Goal: Task Accomplishment & Management: Manage account settings

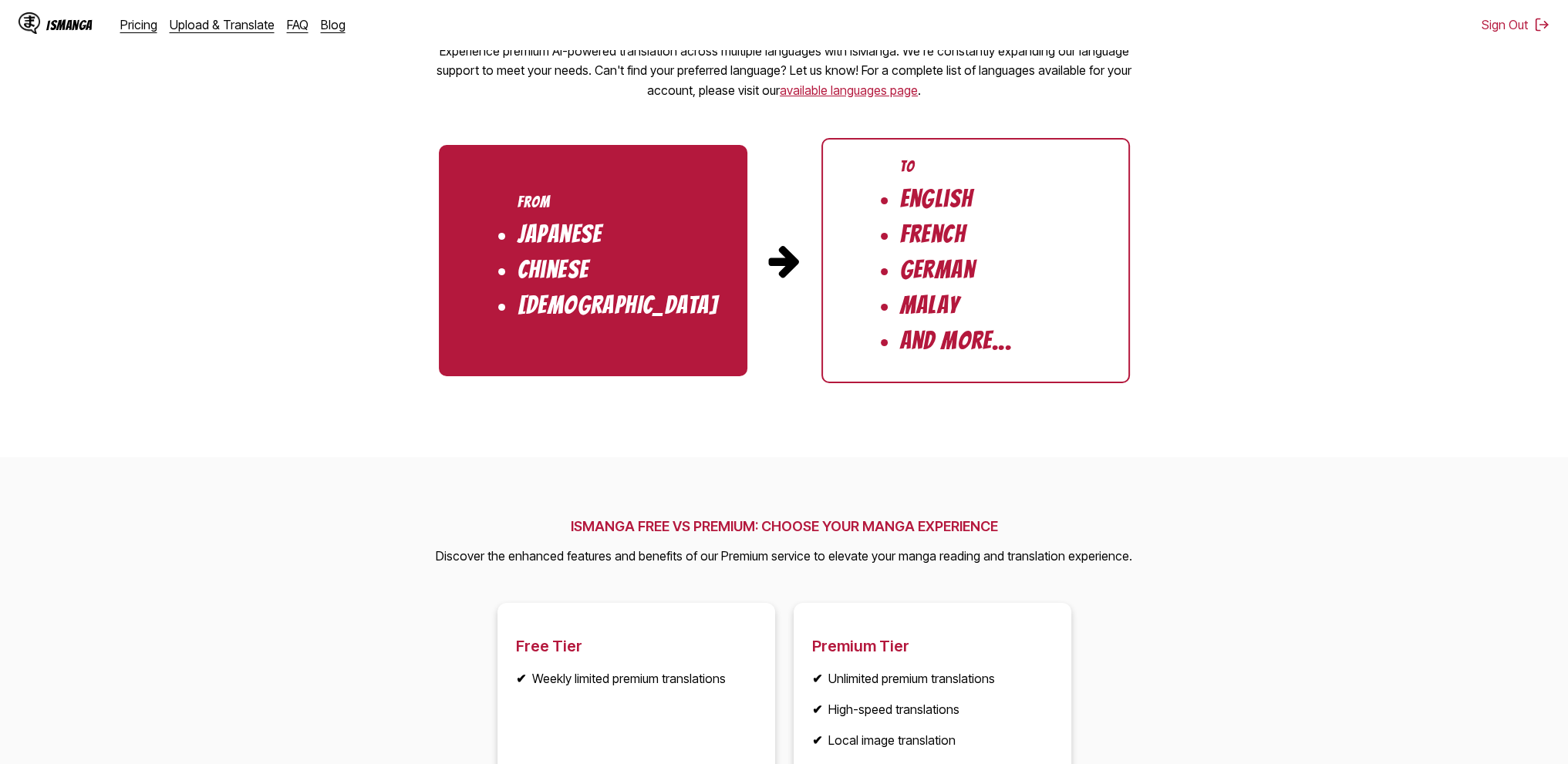
scroll to position [2496, 0]
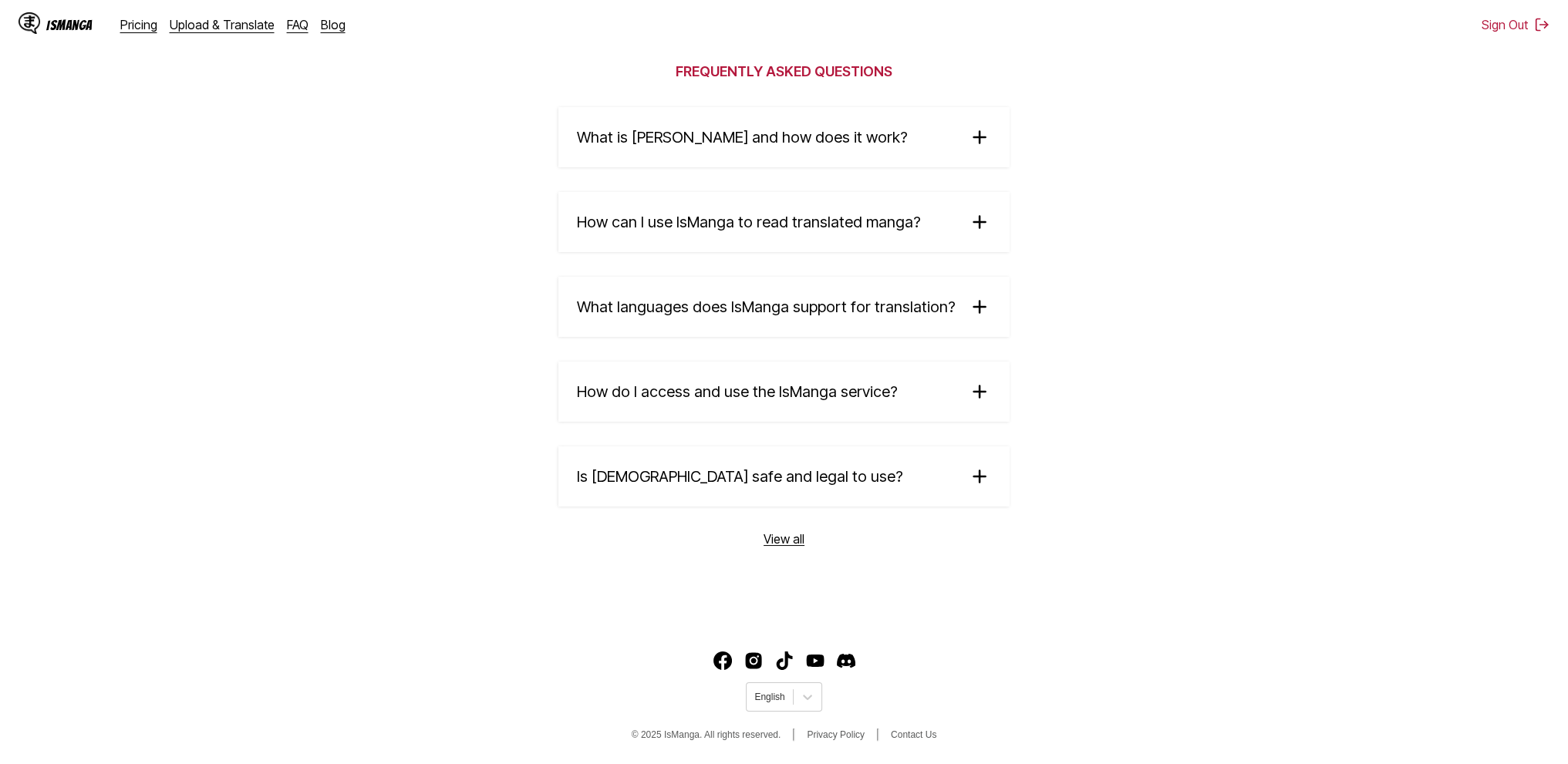
drag, startPoint x: 1354, startPoint y: 252, endPoint x: 1360, endPoint y: 656, distance: 404.0
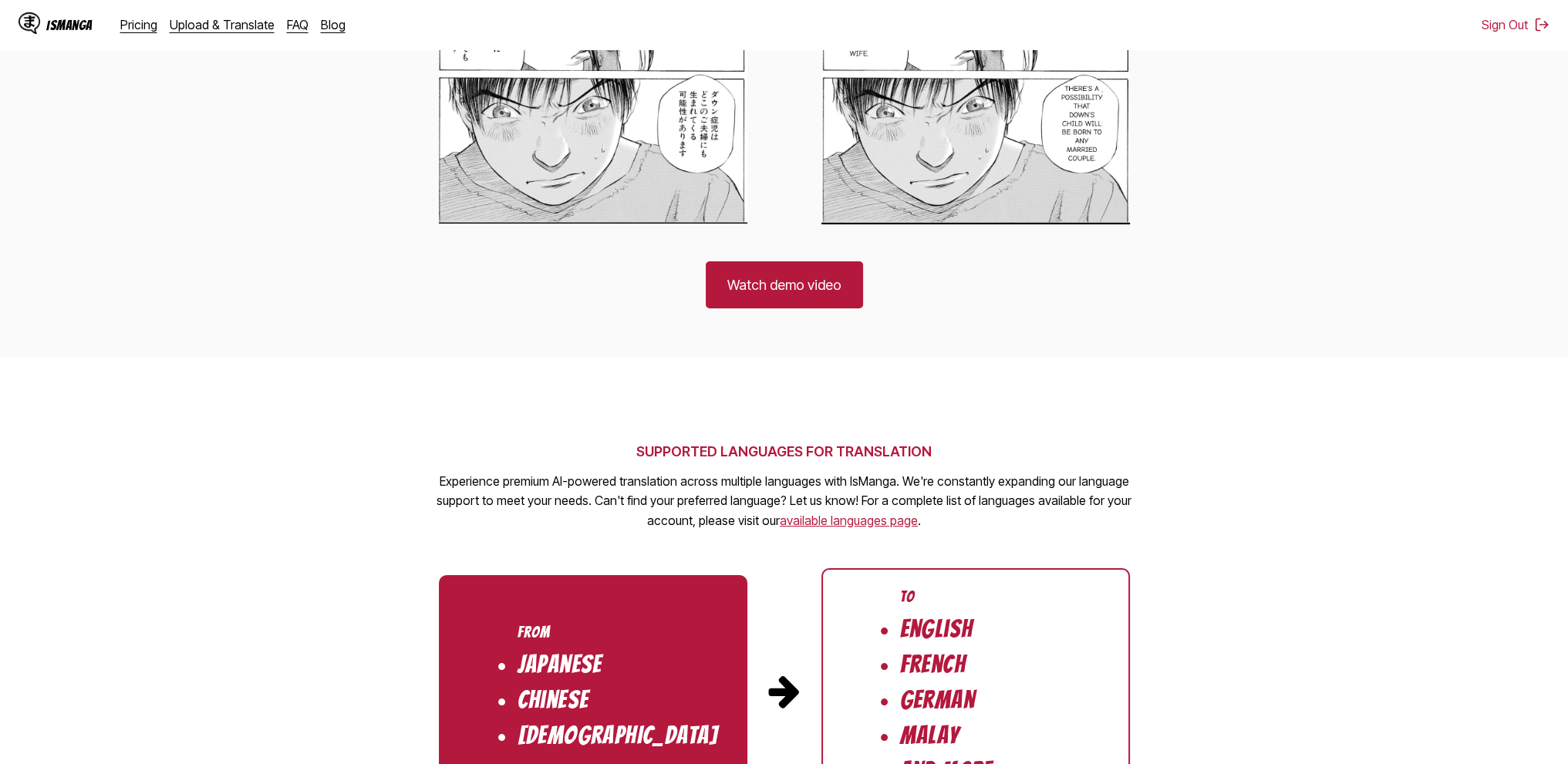
scroll to position [0, 0]
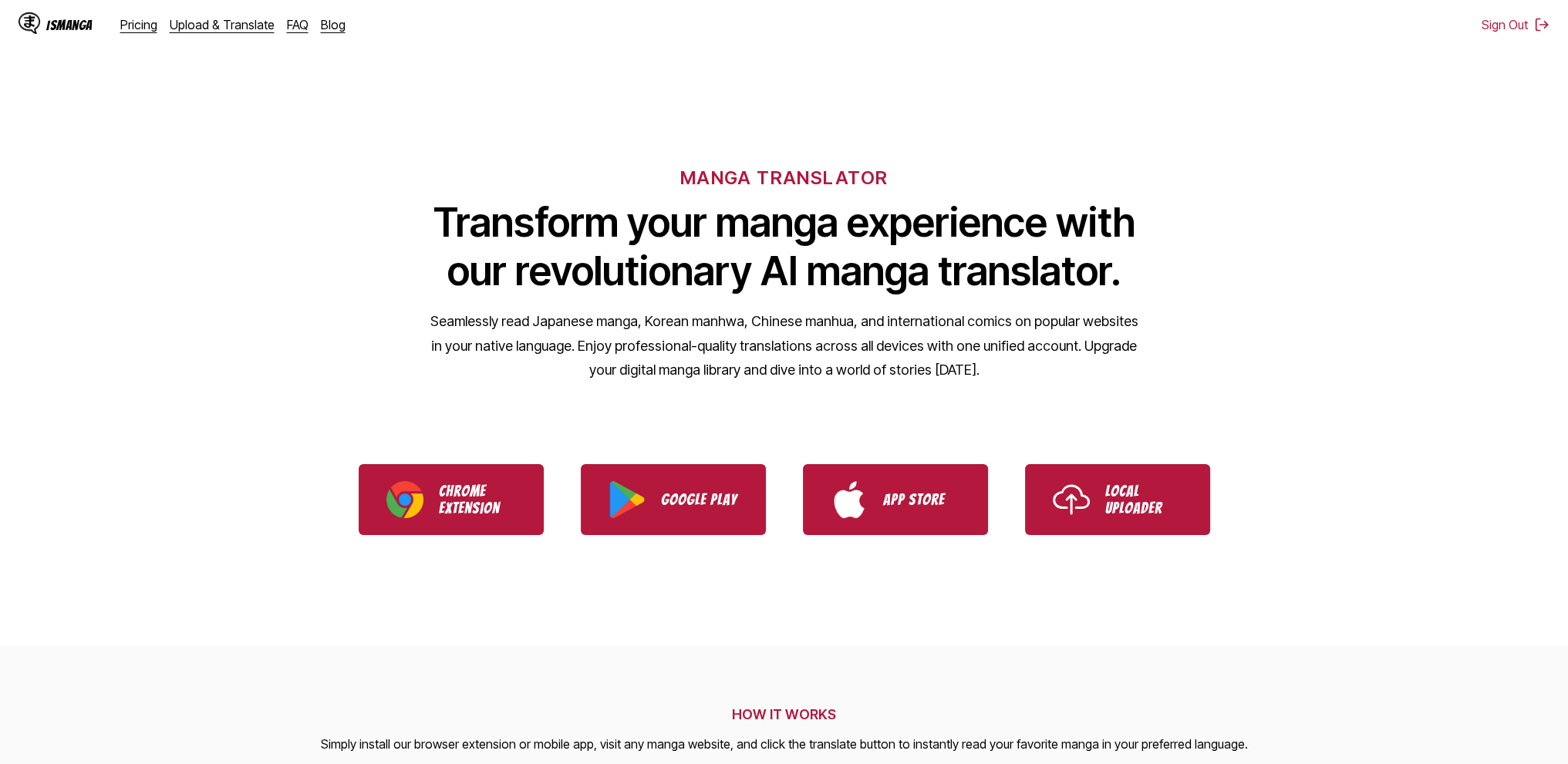
drag, startPoint x: 1238, startPoint y: 617, endPoint x: 985, endPoint y: -94, distance: 754.7
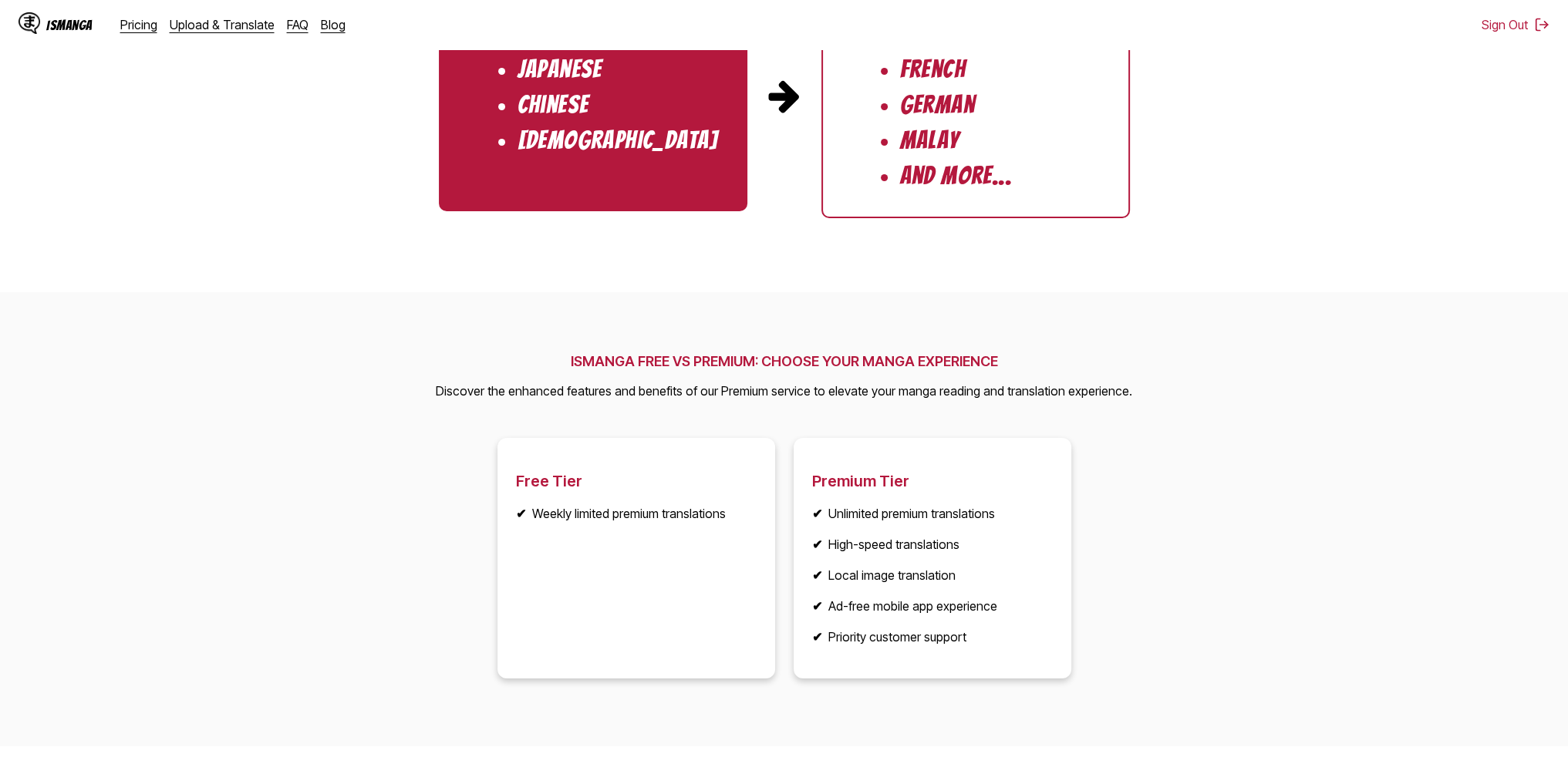
scroll to position [2496, 0]
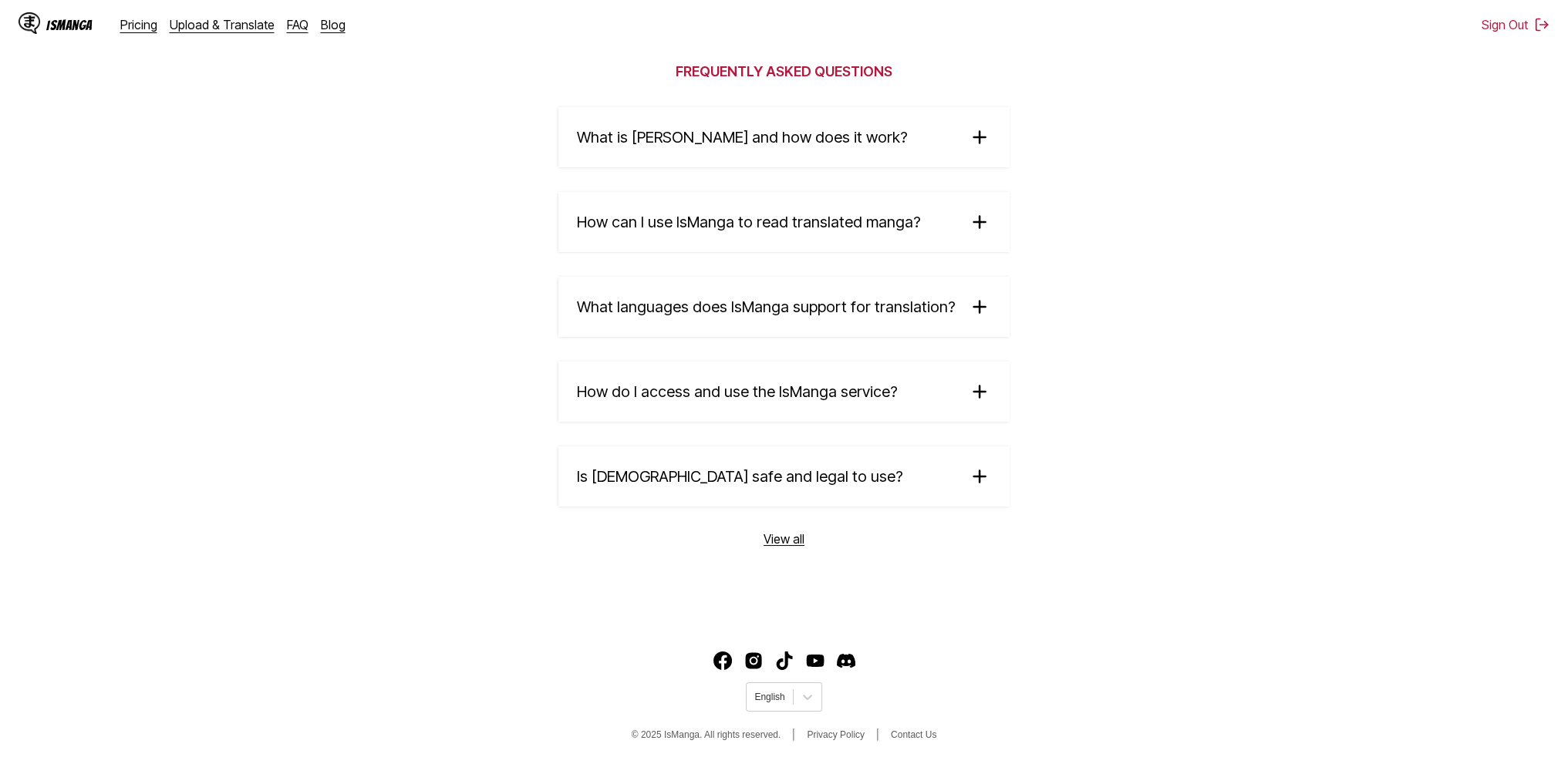
drag, startPoint x: 1194, startPoint y: 101, endPoint x: 1194, endPoint y: 503, distance: 402.0
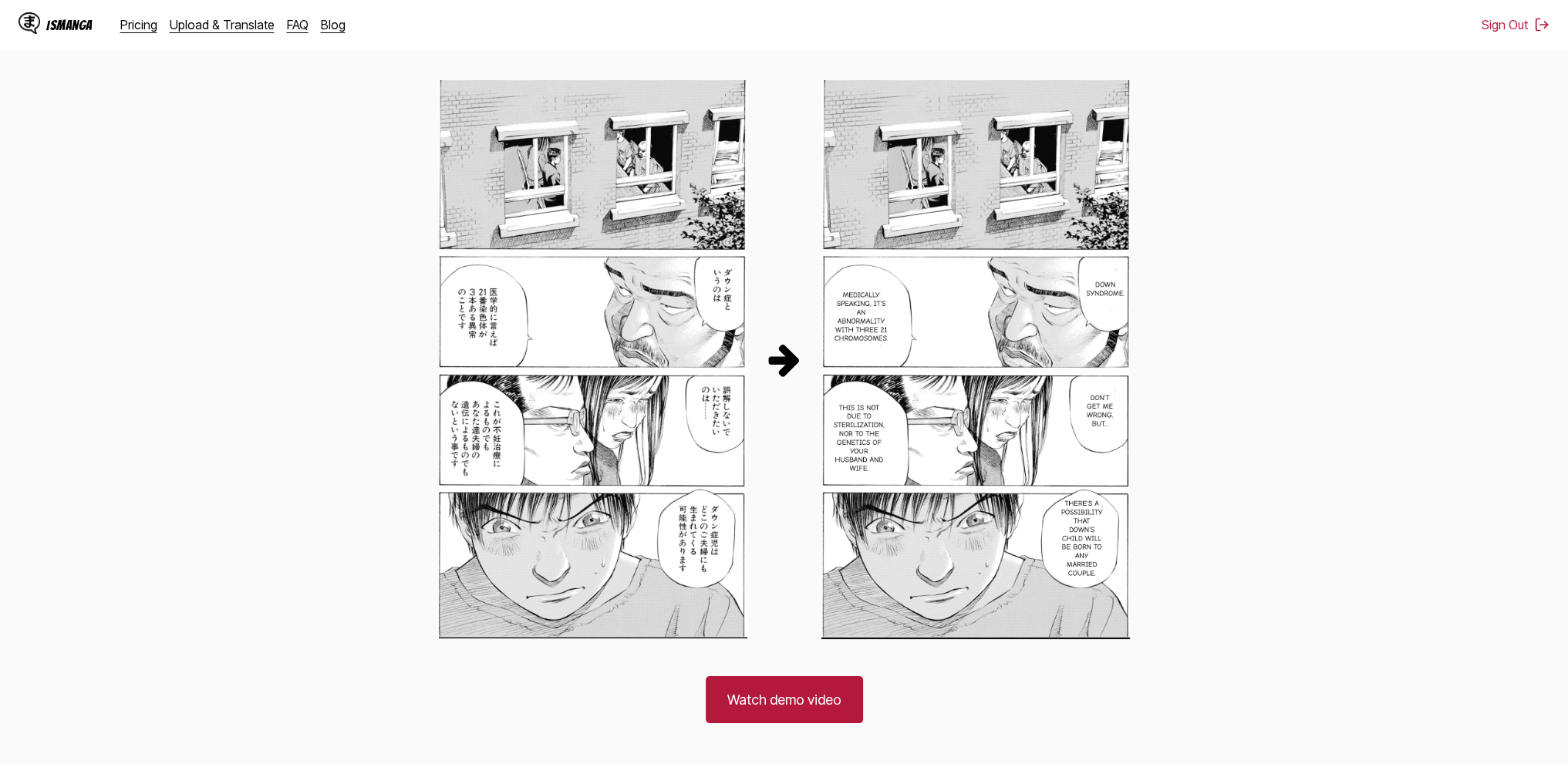
scroll to position [0, 0]
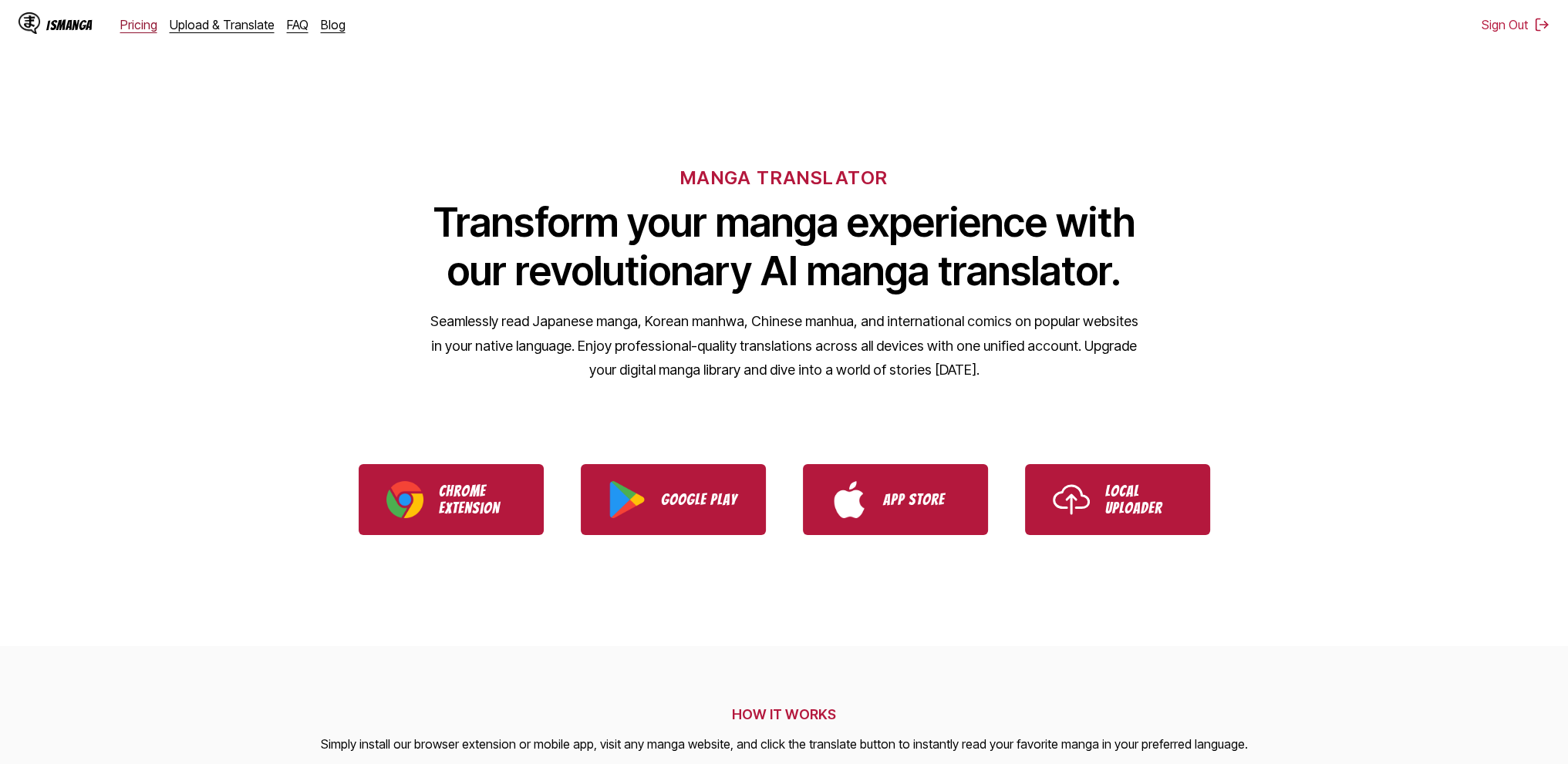
click at [149, 20] on link "Pricing" at bounding box center [139, 24] width 37 height 16
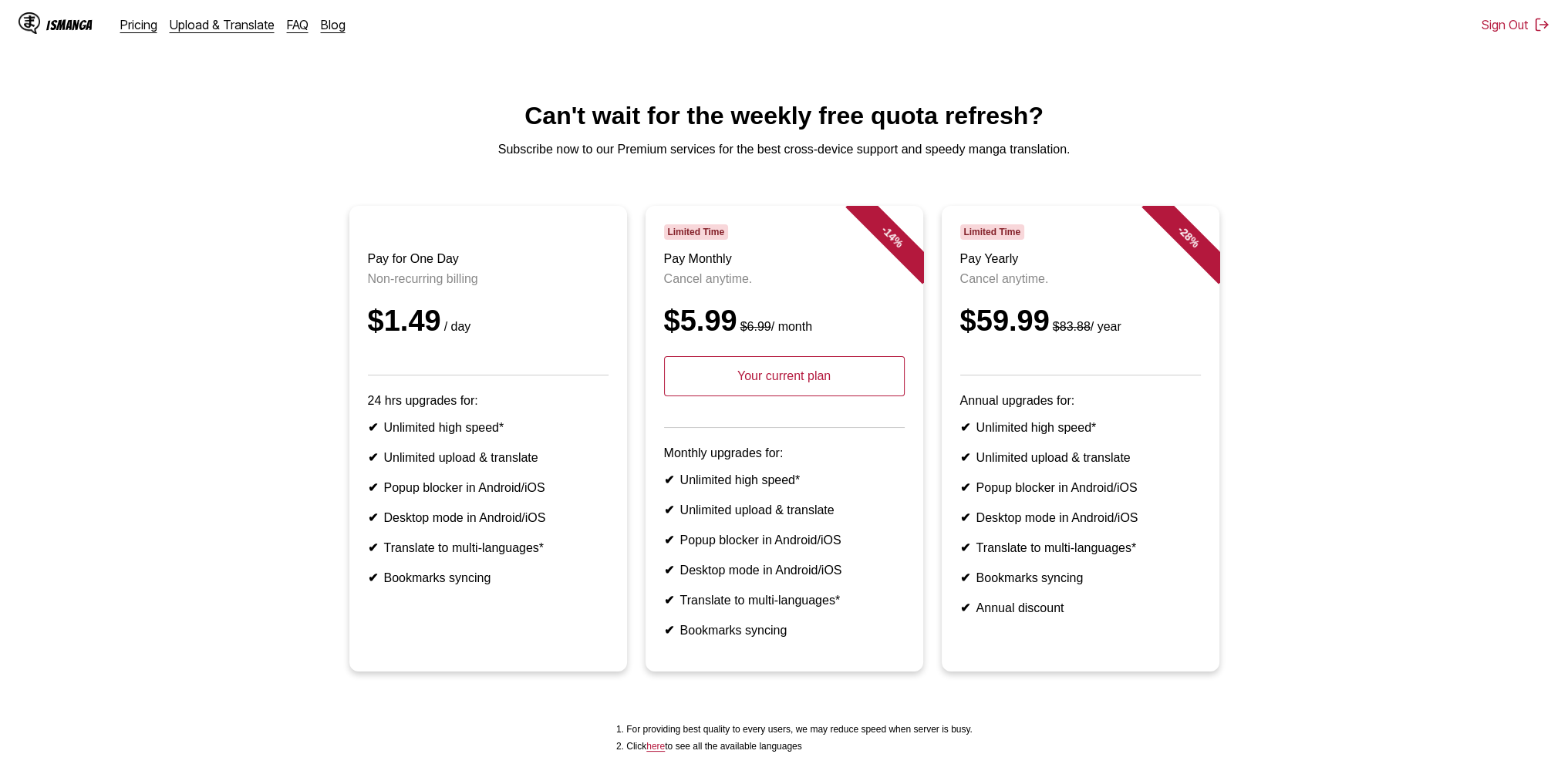
click at [68, 20] on div "IsManga" at bounding box center [68, 24] width 46 height 15
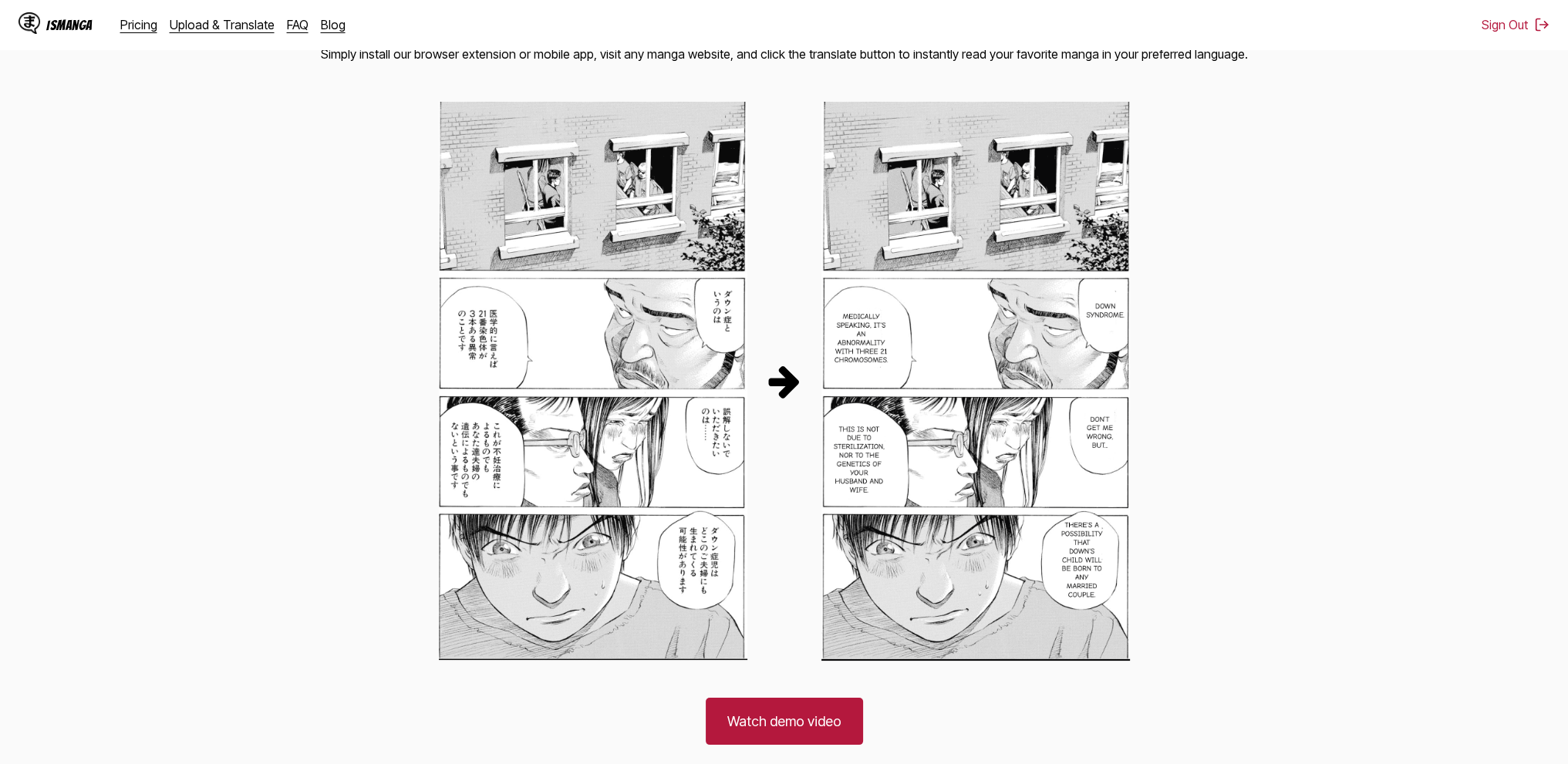
scroll to position [2496, 0]
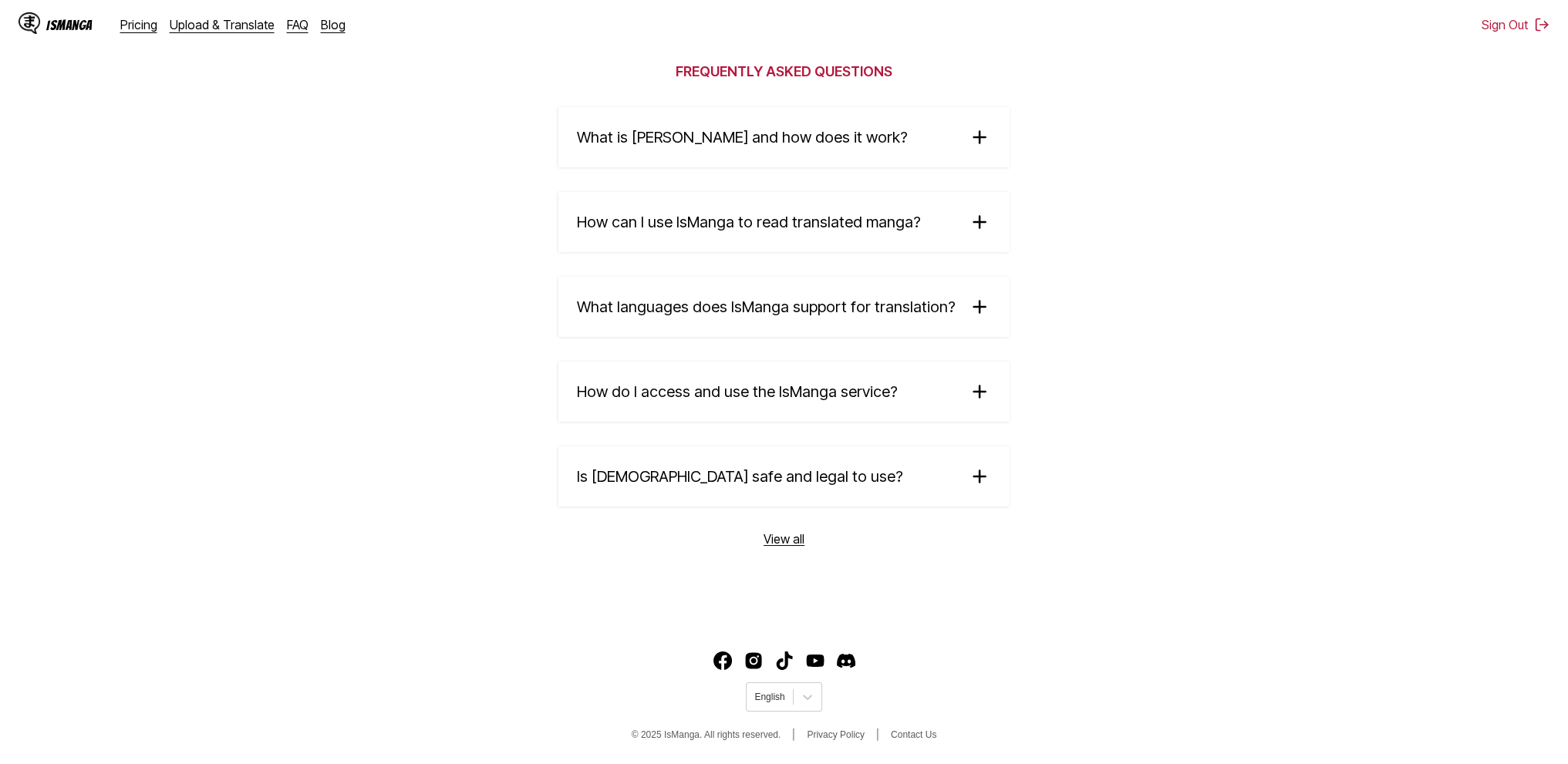
drag, startPoint x: 1386, startPoint y: 289, endPoint x: 1475, endPoint y: 794, distance: 512.8
click at [788, 537] on link "View all" at bounding box center [784, 540] width 41 height 16
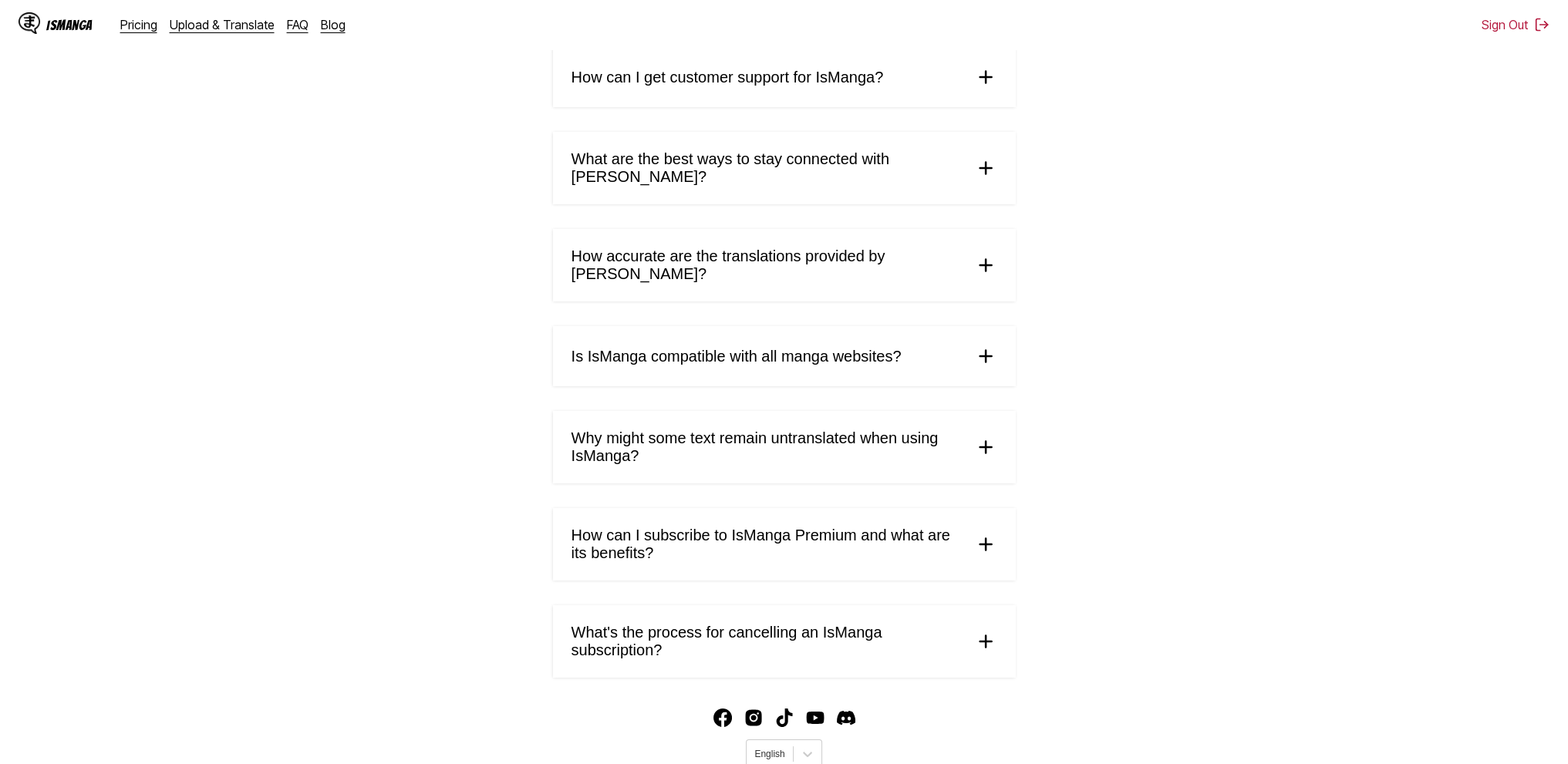
scroll to position [596, 0]
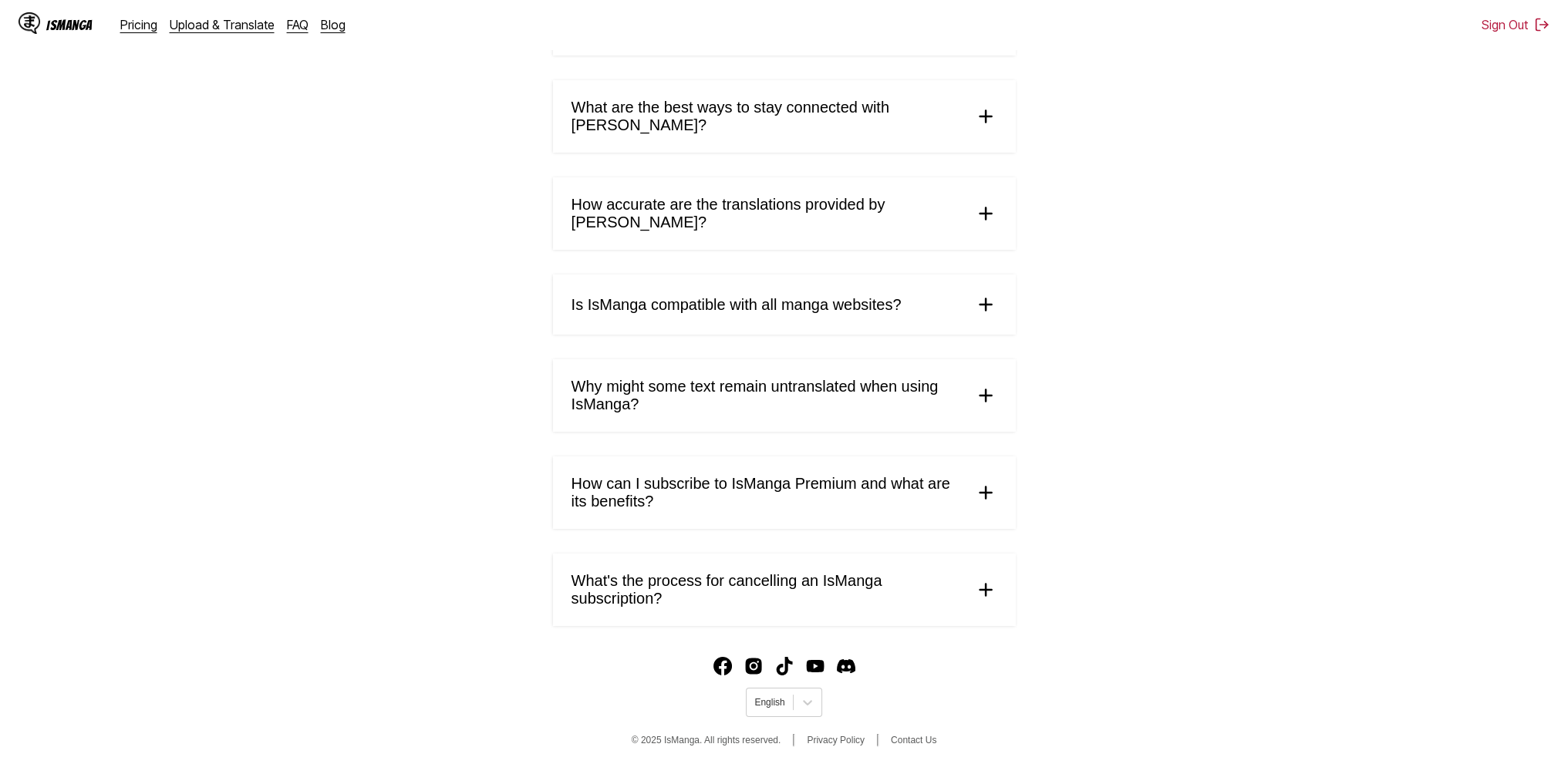
click at [945, 573] on span "What's the process for cancelling an IsManga subscription?" at bounding box center [767, 590] width 390 height 35
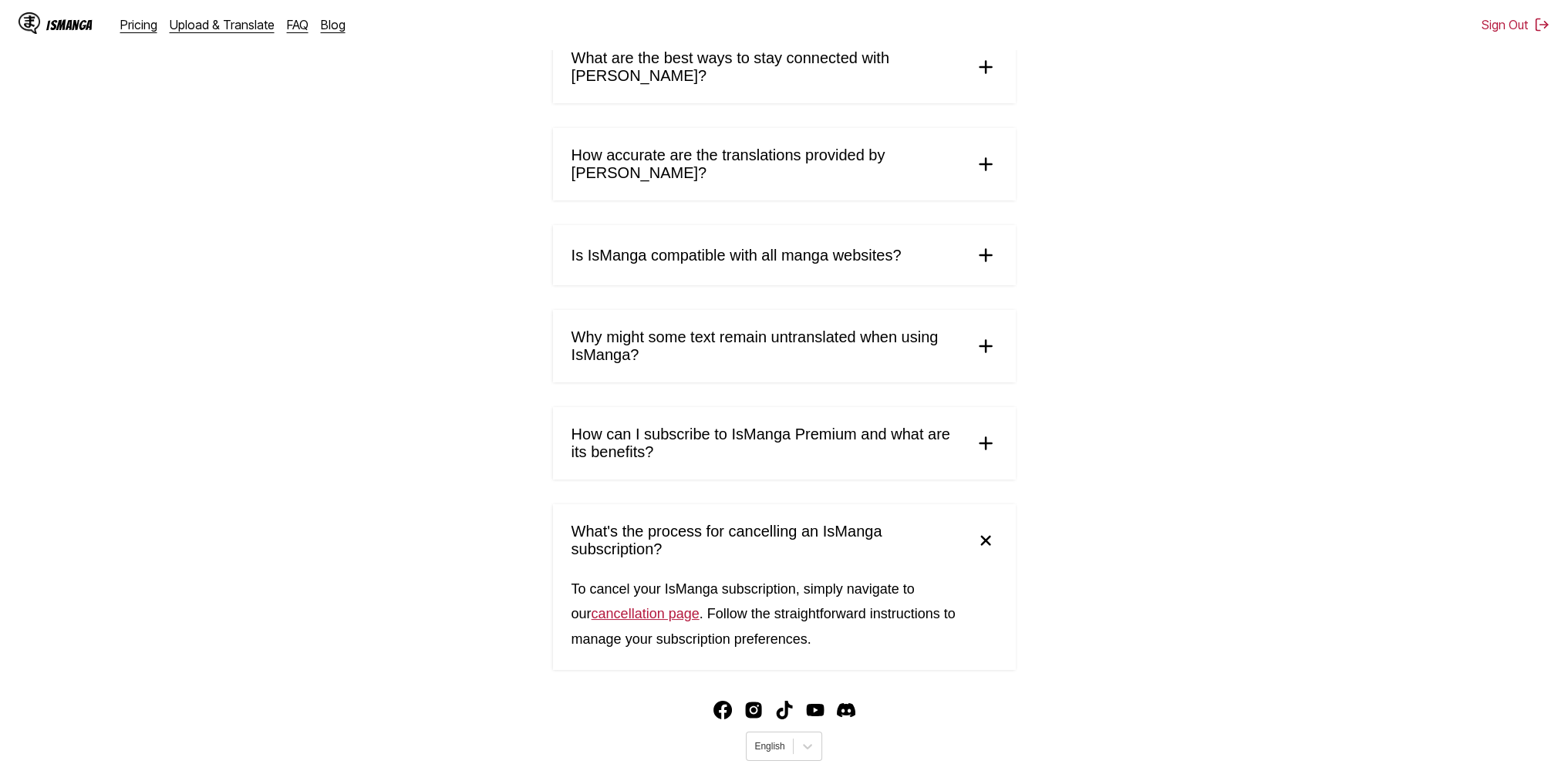
scroll to position [690, 0]
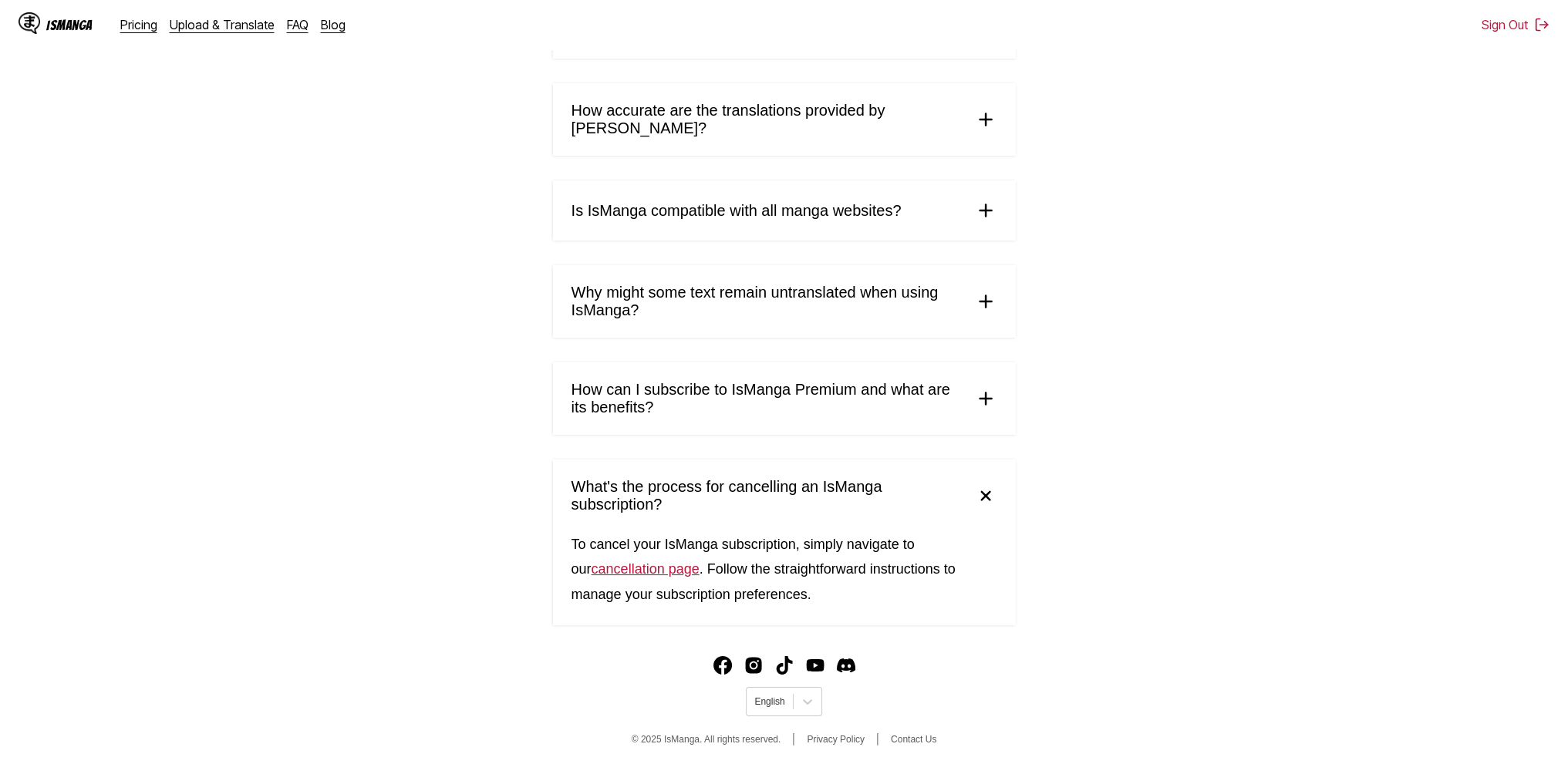
click at [667, 570] on link "cancellation page" at bounding box center [645, 569] width 108 height 16
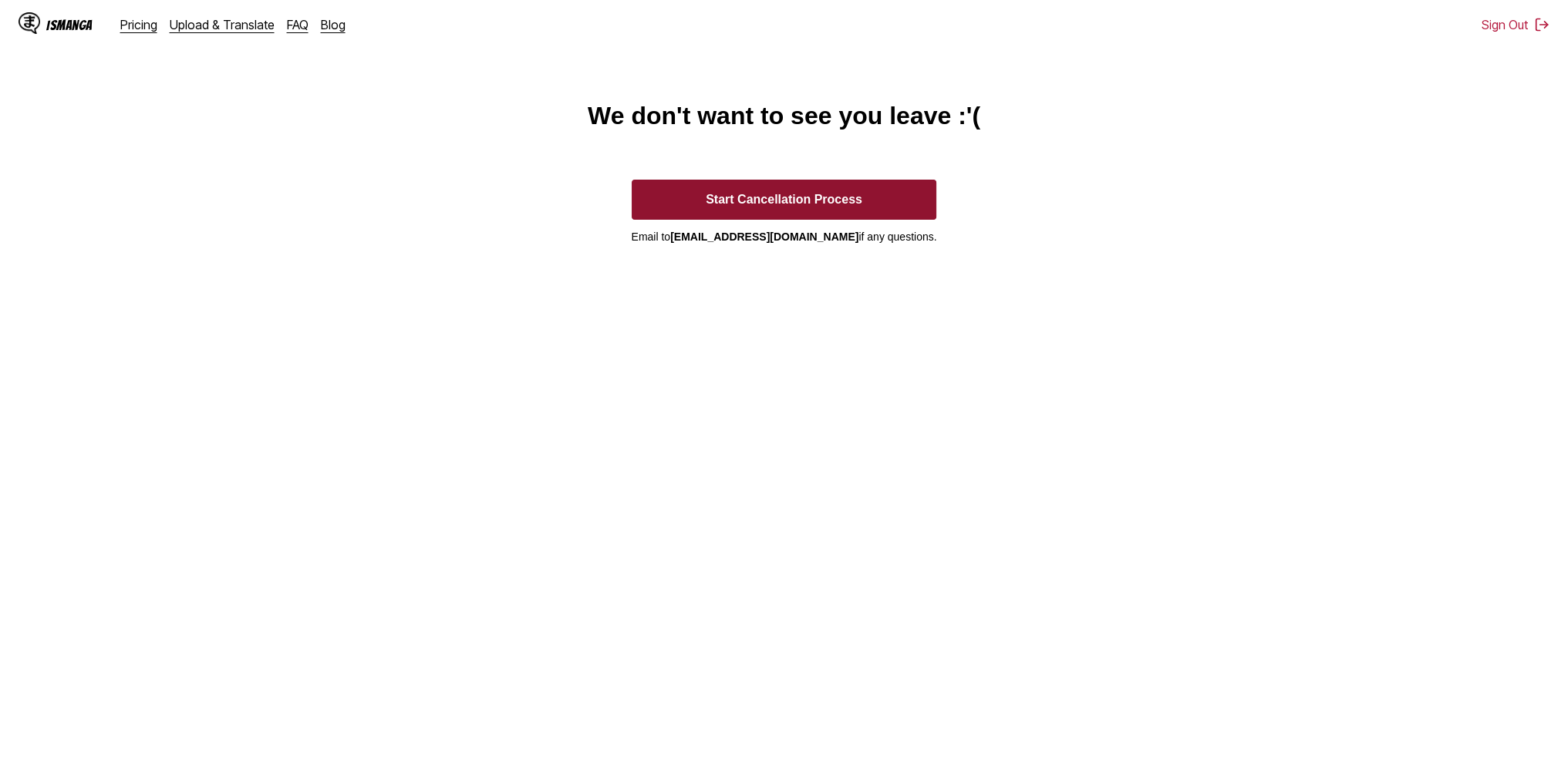
click at [866, 202] on button "Start Cancellation Process" at bounding box center [784, 199] width 305 height 40
click at [75, 32] on div "IsManga" at bounding box center [56, 24] width 74 height 24
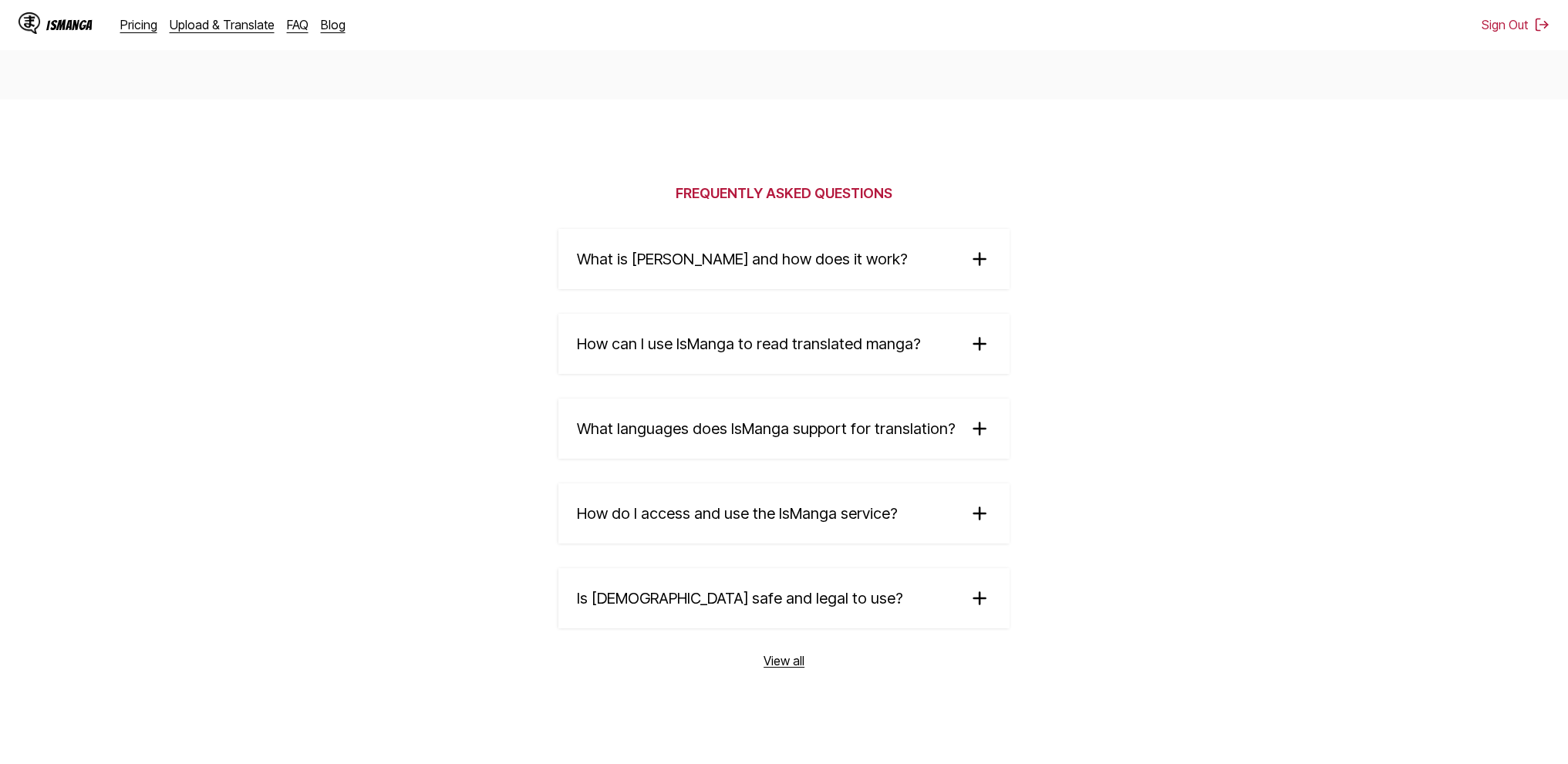
scroll to position [2496, 0]
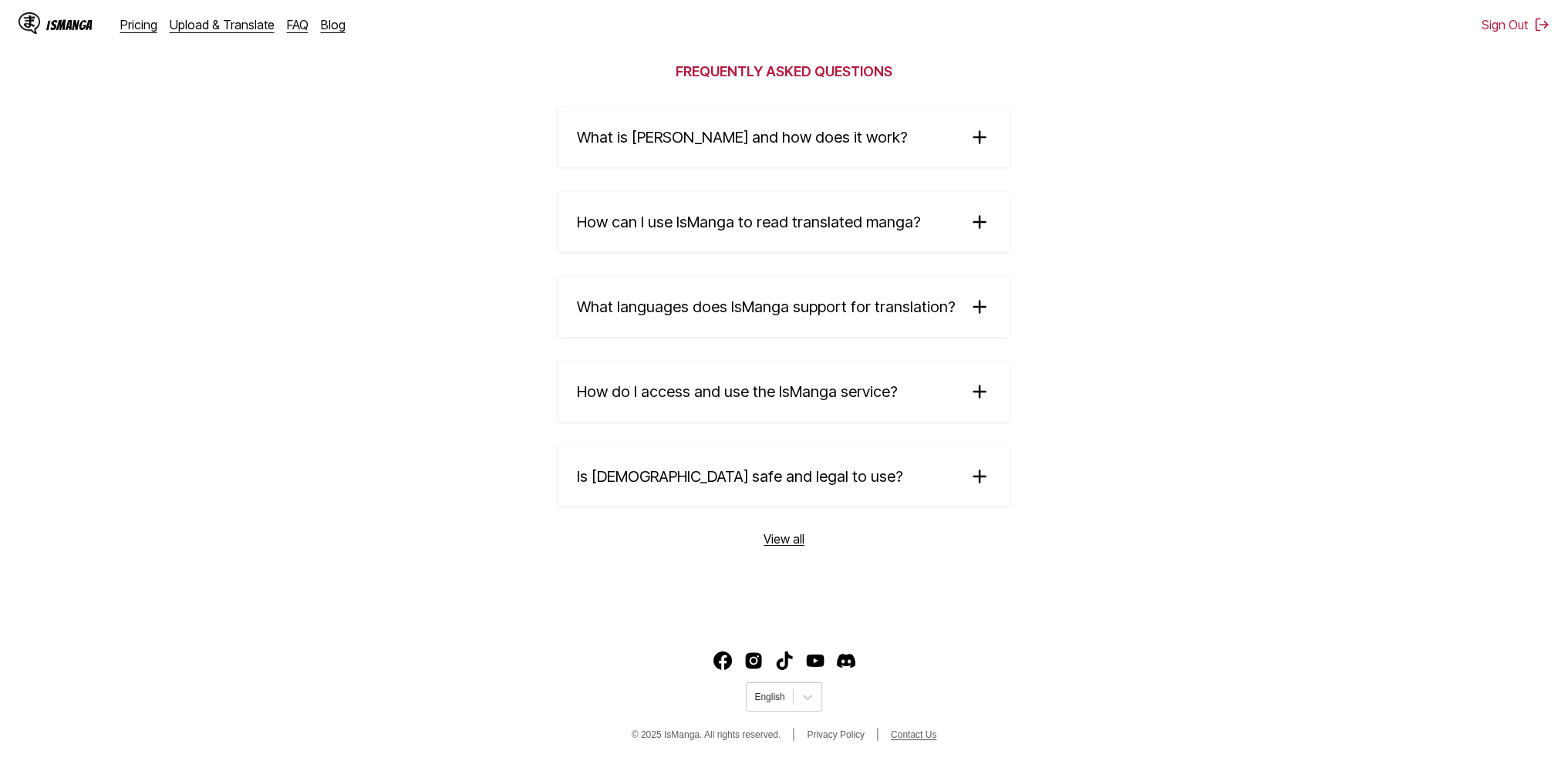
click at [905, 735] on link "Contact Us" at bounding box center [913, 735] width 46 height 11
